Goal: Task Accomplishment & Management: Use online tool/utility

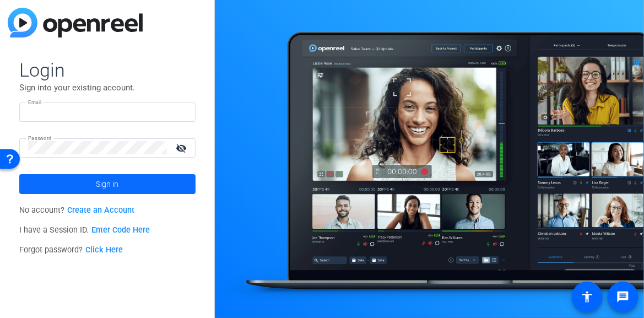
type input "[EMAIL_ADDRESS][DOMAIN_NAME]"
click at [106, 177] on span "Sign in" at bounding box center [107, 184] width 23 height 28
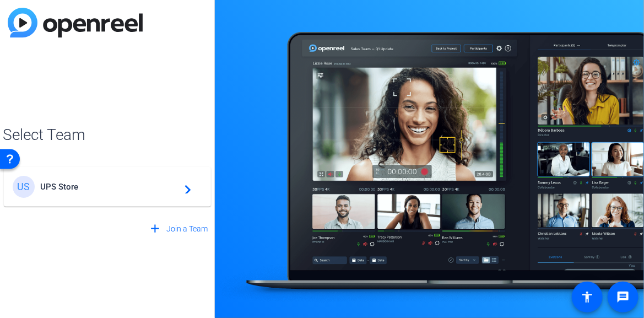
click at [188, 186] on mat-icon "navigate_next" at bounding box center [184, 186] width 13 height 13
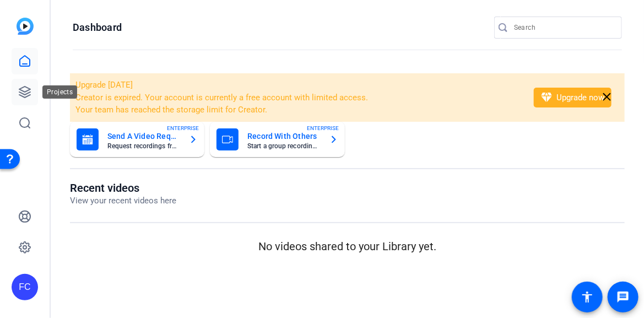
click at [21, 90] on icon at bounding box center [24, 92] width 11 height 11
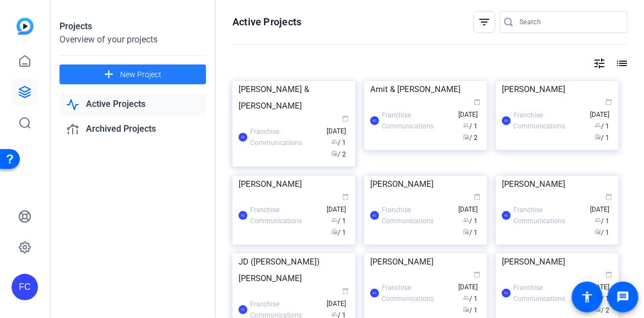
click at [149, 72] on span "New Project" at bounding box center [140, 75] width 41 height 12
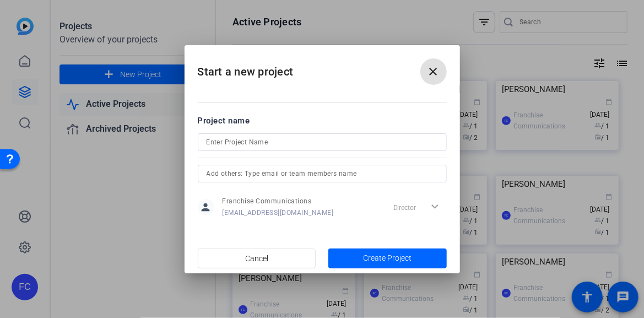
click at [248, 138] on input at bounding box center [322, 142] width 231 height 13
type input "[PERSON_NAME]"
click at [376, 256] on span "Create Project" at bounding box center [387, 258] width 49 height 12
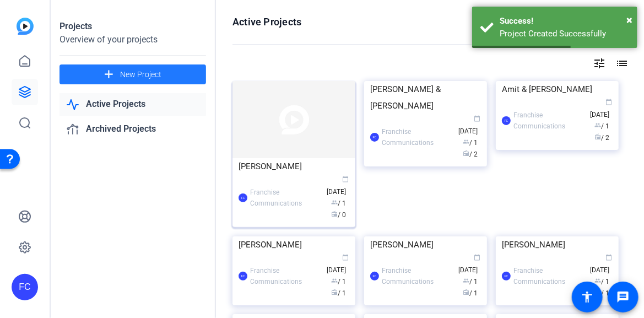
click at [264, 153] on img at bounding box center [294, 119] width 123 height 77
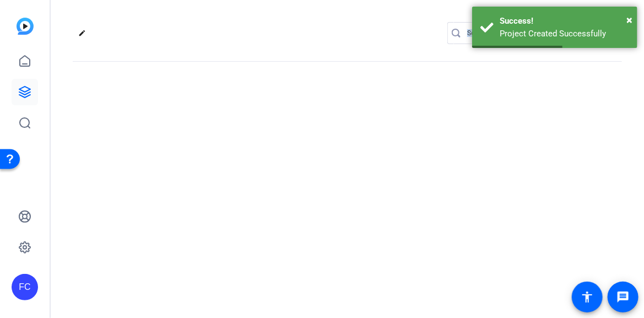
click at [264, 153] on div "edit settings" at bounding box center [348, 159] width 594 height 318
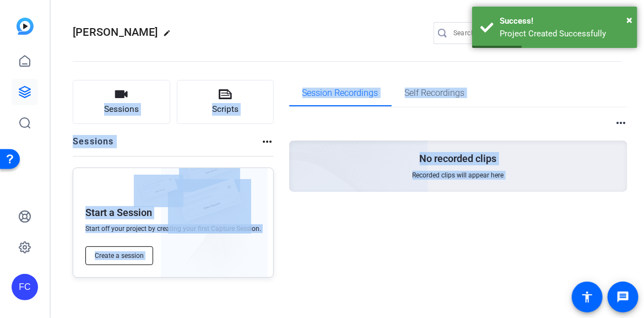
click at [118, 256] on span "Create a session" at bounding box center [119, 255] width 49 height 9
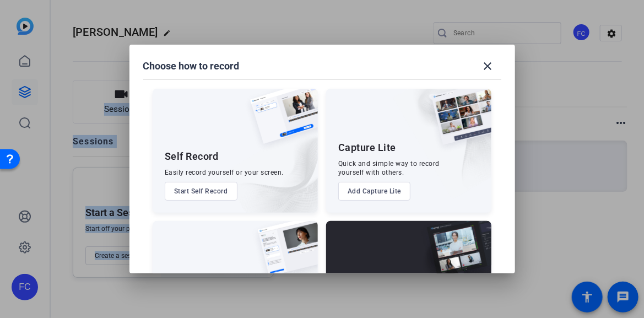
scroll to position [82, 0]
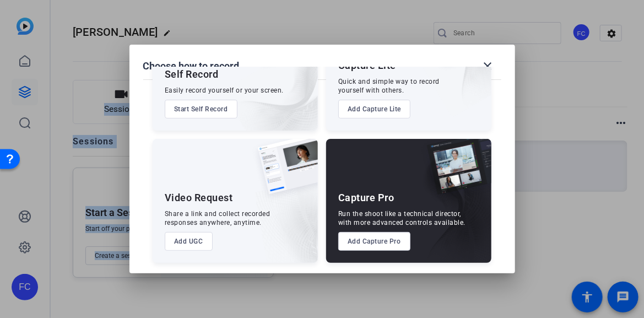
click at [381, 243] on button "Add Capture Pro" at bounding box center [374, 241] width 72 height 19
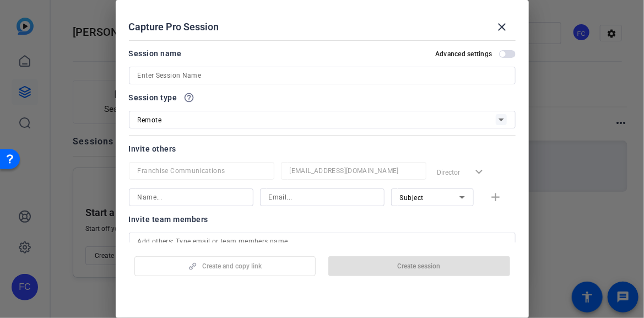
click at [267, 78] on input at bounding box center [322, 75] width 369 height 13
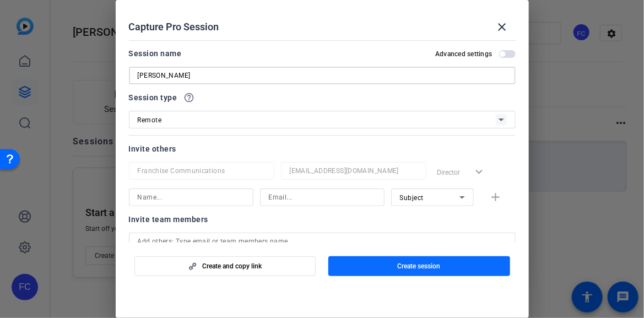
type input "[PERSON_NAME]"
click at [435, 269] on span "Create session" at bounding box center [419, 266] width 43 height 9
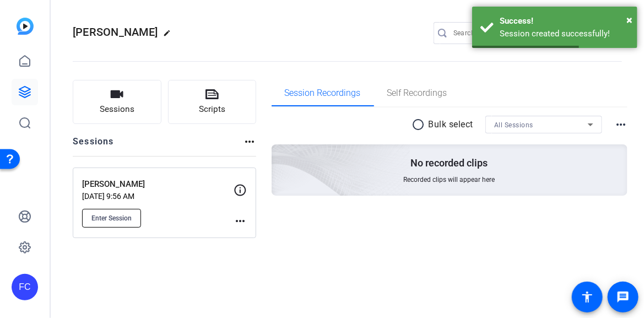
click at [106, 215] on span "Enter Session" at bounding box center [111, 218] width 40 height 9
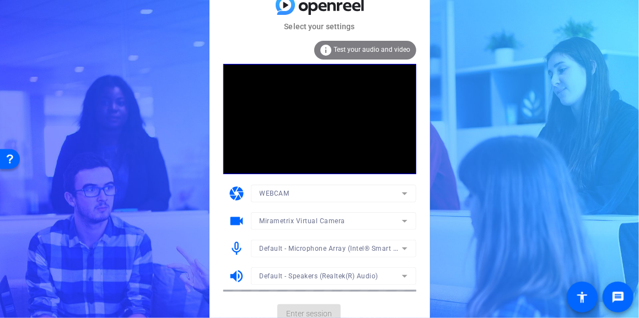
click at [403, 223] on mat-form-field "Mirametrix Virtual Camera" at bounding box center [333, 221] width 165 height 18
click at [402, 223] on icon at bounding box center [404, 220] width 13 height 13
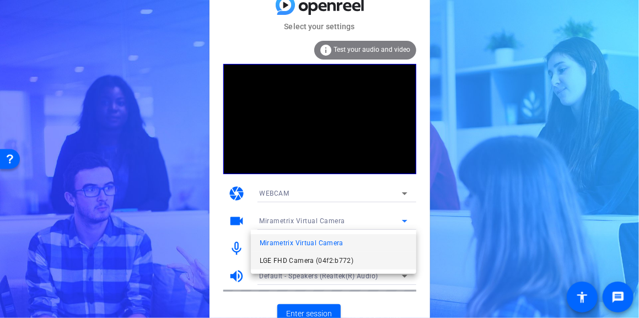
click at [338, 263] on span "LGE FHD Camera (04f2:b772)" at bounding box center [307, 260] width 94 height 13
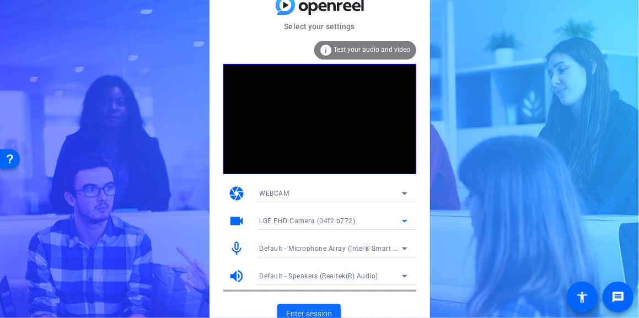
click at [302, 312] on span "Enter session" at bounding box center [309, 314] width 46 height 12
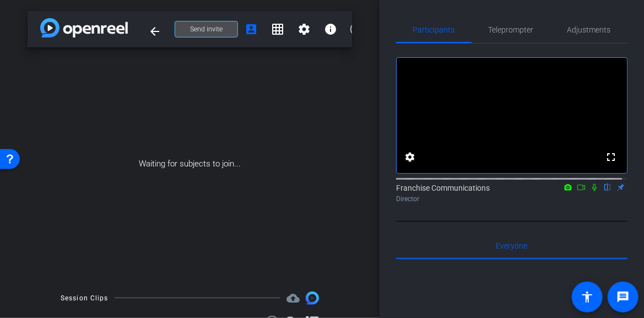
click at [203, 31] on span "Send invite" at bounding box center [206, 29] width 33 height 9
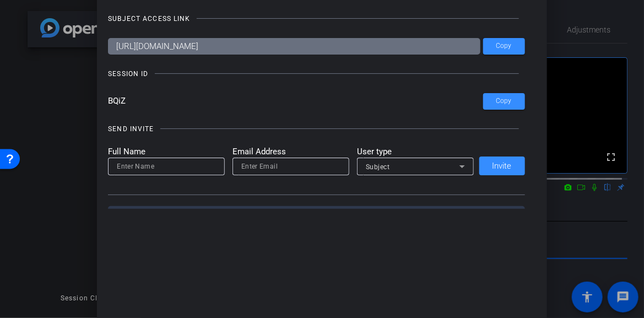
click at [601, 17] on div at bounding box center [322, 159] width 644 height 318
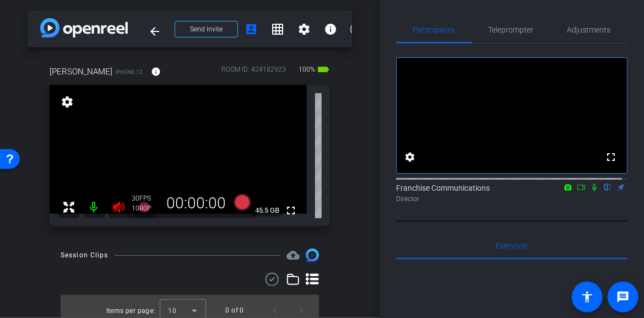
click at [118, 207] on icon at bounding box center [119, 207] width 12 height 11
click at [575, 29] on span "Adjustments" at bounding box center [590, 30] width 44 height 8
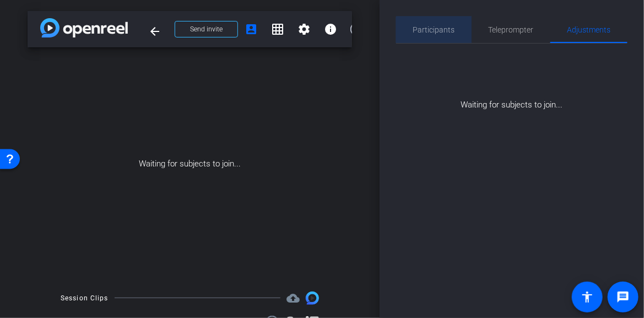
click at [446, 36] on span "Participants" at bounding box center [434, 30] width 42 height 26
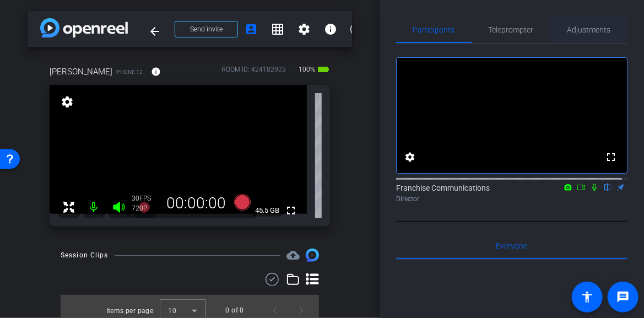
click at [593, 33] on span "Adjustments" at bounding box center [590, 30] width 44 height 8
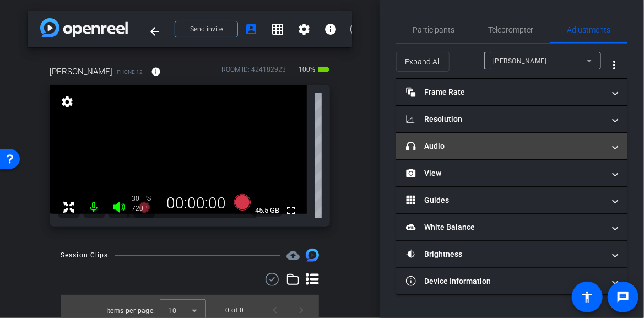
click at [609, 148] on span "headphone icon Audio" at bounding box center [509, 147] width 207 height 12
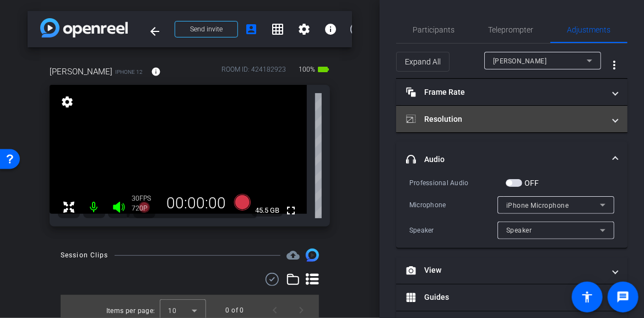
click at [613, 120] on span at bounding box center [615, 120] width 4 height 12
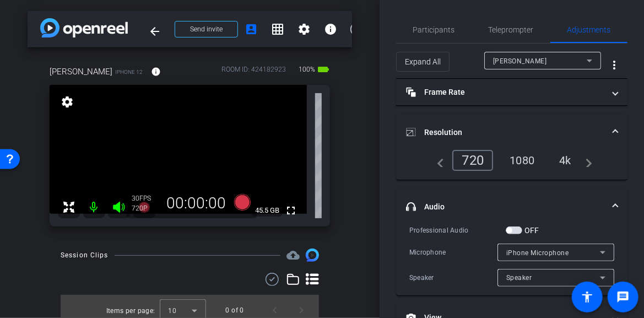
click at [568, 161] on div "4k" at bounding box center [565, 160] width 29 height 19
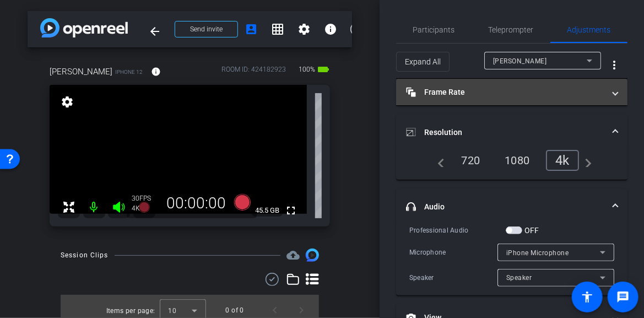
click at [613, 97] on span at bounding box center [615, 93] width 4 height 12
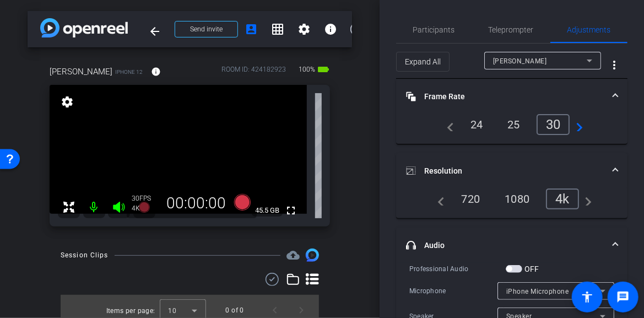
click at [472, 126] on div "24" at bounding box center [476, 124] width 29 height 19
drag, startPoint x: 288, startPoint y: 212, endPoint x: 288, endPoint y: 278, distance: 66.7
click at [288, 212] on mat-icon "fullscreen" at bounding box center [290, 210] width 13 height 13
drag, startPoint x: 240, startPoint y: 203, endPoint x: 211, endPoint y: 222, distance: 35.5
click at [211, 222] on body "Accessibility Screen-Reader Guide, Feedback, and Issue Reporting | New window m…" at bounding box center [322, 159] width 644 height 318
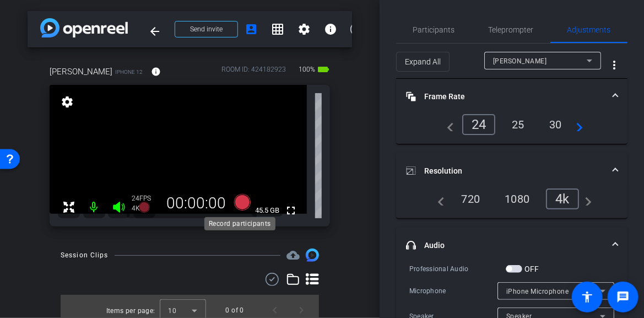
click at [241, 204] on icon at bounding box center [242, 202] width 17 height 17
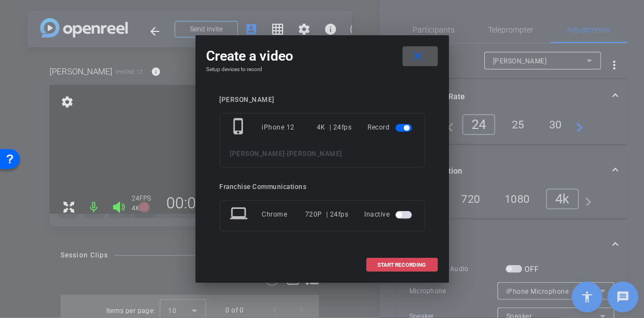
click at [398, 266] on span "START RECORDING" at bounding box center [402, 265] width 49 height 6
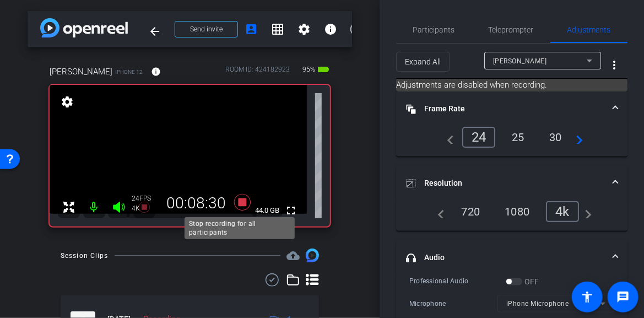
click at [240, 200] on icon at bounding box center [242, 202] width 17 height 17
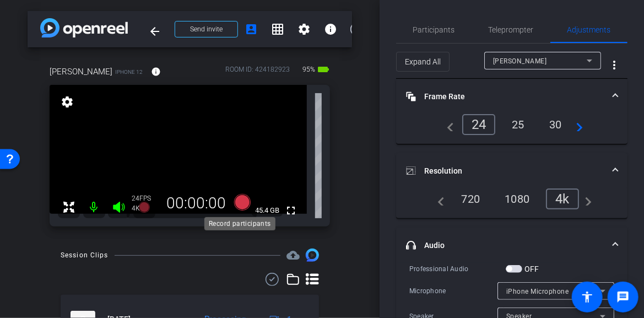
click at [243, 202] on icon at bounding box center [242, 202] width 17 height 17
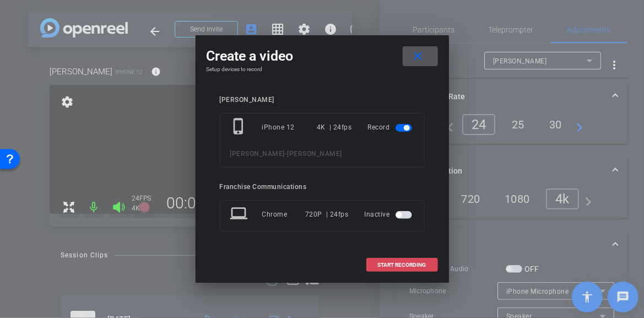
click at [392, 263] on span "START RECORDING" at bounding box center [402, 265] width 49 height 6
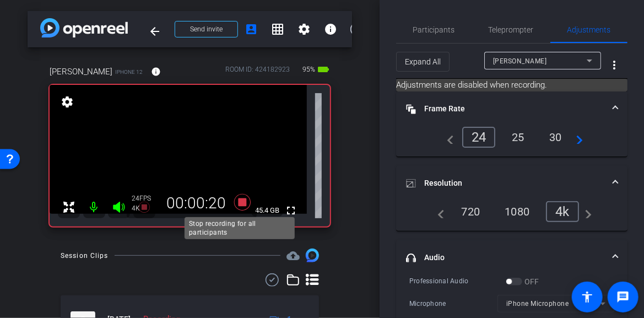
click at [241, 201] on icon at bounding box center [242, 202] width 17 height 17
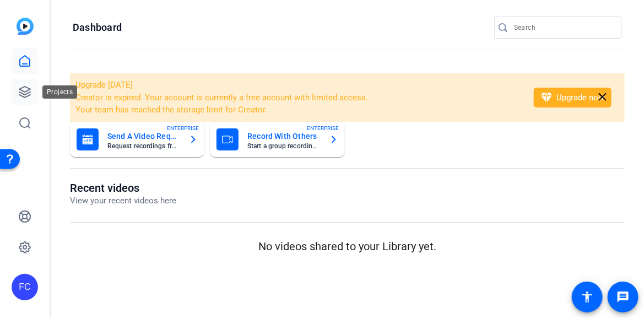
click at [28, 93] on icon at bounding box center [24, 92] width 11 height 11
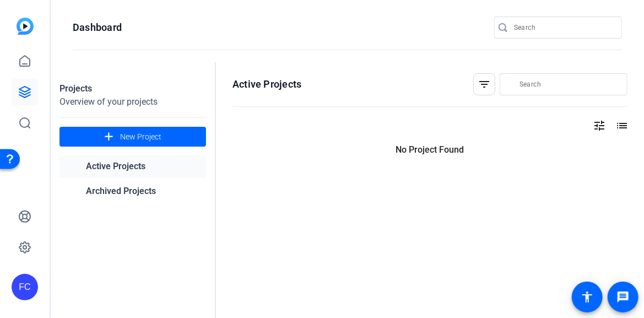
click at [28, 93] on icon at bounding box center [24, 92] width 11 height 11
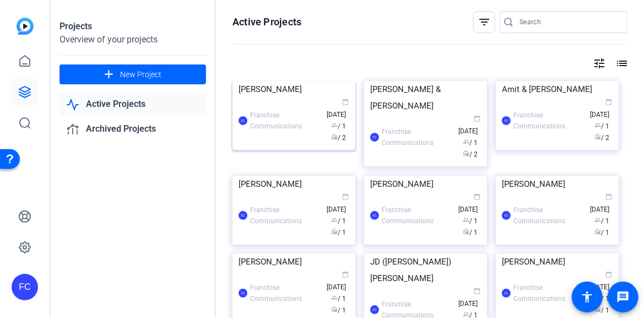
click at [309, 81] on img at bounding box center [294, 81] width 123 height 0
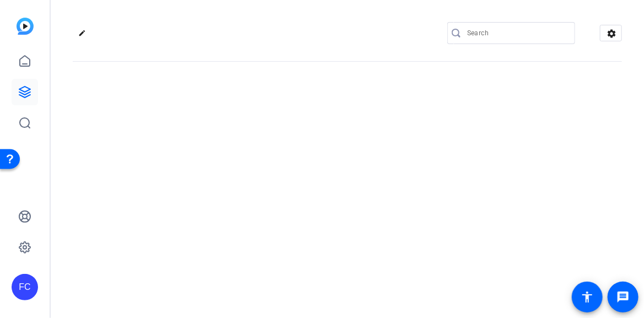
click at [309, 148] on div "edit settings" at bounding box center [348, 159] width 594 height 318
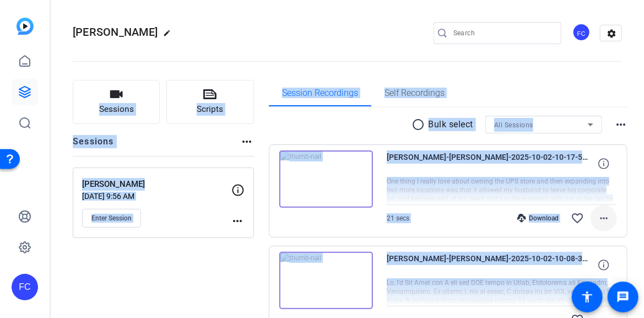
scroll to position [69, 0]
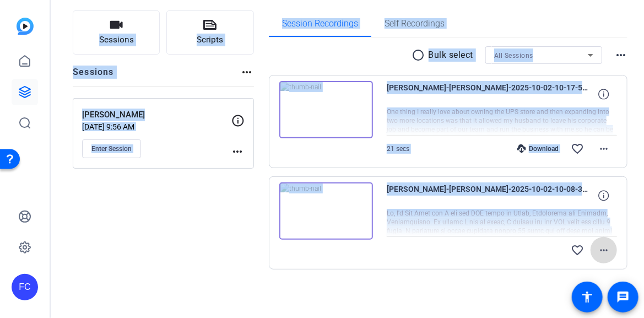
click at [600, 249] on mat-icon "more_horiz" at bounding box center [603, 250] width 13 height 13
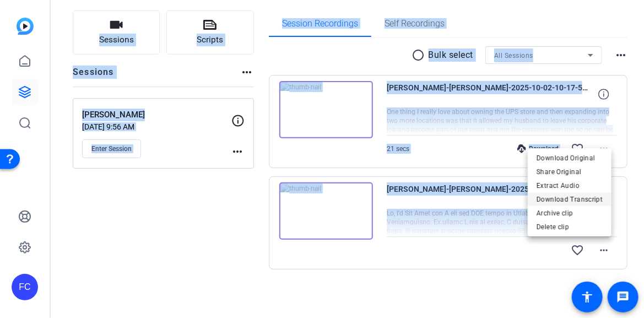
click at [591, 196] on span "Download Transcript" at bounding box center [570, 199] width 66 height 13
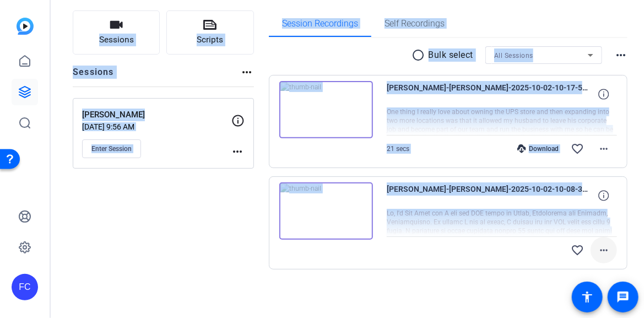
click at [599, 247] on mat-icon "more_horiz" at bounding box center [603, 250] width 13 height 13
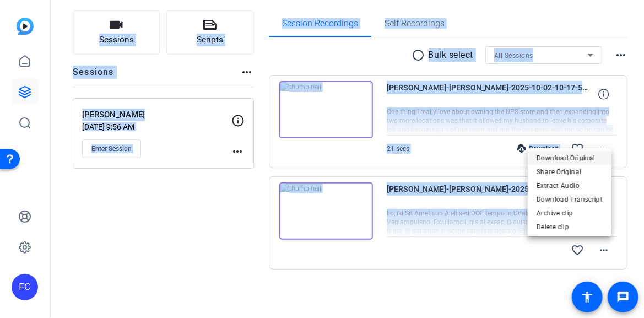
click at [592, 159] on span "Download Original" at bounding box center [570, 158] width 66 height 13
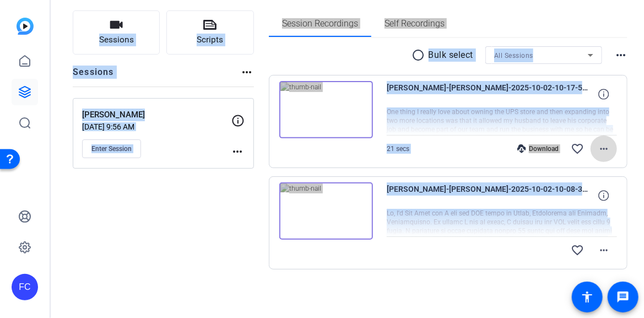
click at [602, 148] on mat-icon "more_horiz" at bounding box center [603, 148] width 13 height 13
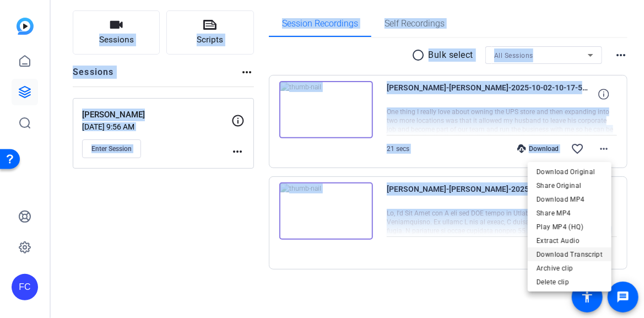
click at [592, 255] on span "Download Transcript" at bounding box center [570, 253] width 66 height 13
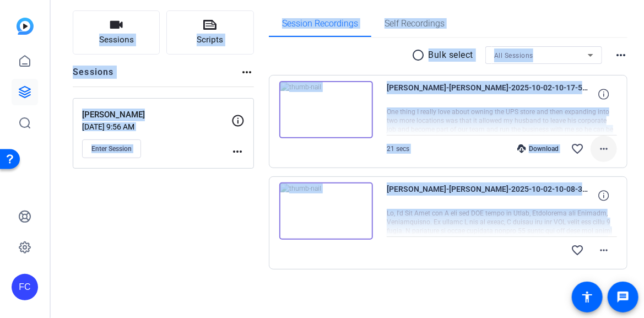
click at [604, 148] on mat-icon "more_horiz" at bounding box center [603, 148] width 13 height 13
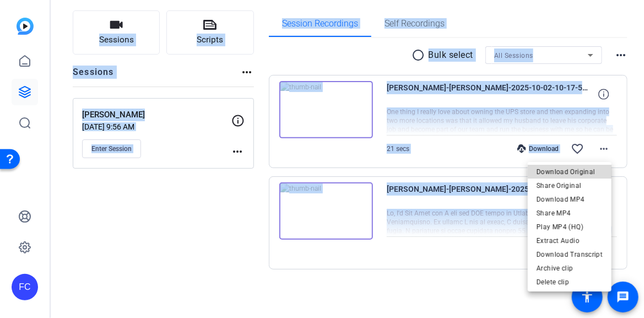
click at [591, 170] on span "Download Original" at bounding box center [570, 171] width 66 height 13
